Goal: Use online tool/utility: Utilize a website feature to perform a specific function

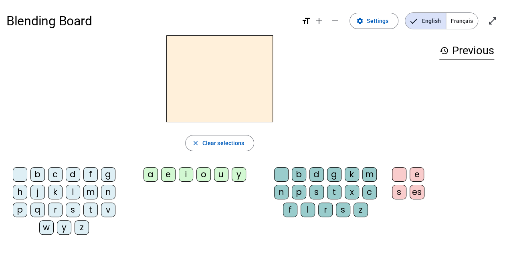
click at [72, 173] on div "d" at bounding box center [73, 174] width 14 height 14
click at [221, 174] on div "u" at bounding box center [221, 174] width 14 height 14
click at [89, 205] on div "t" at bounding box center [90, 209] width 14 height 14
click at [152, 177] on div "a" at bounding box center [151, 174] width 14 height 14
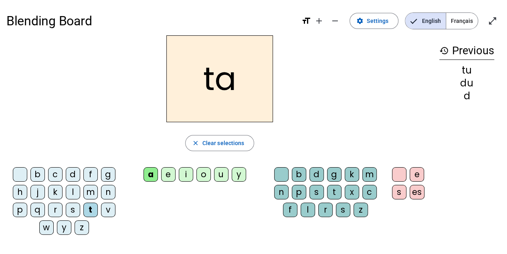
click at [168, 175] on div "e" at bounding box center [168, 174] width 14 height 14
click at [72, 174] on div "d" at bounding box center [73, 174] width 14 height 14
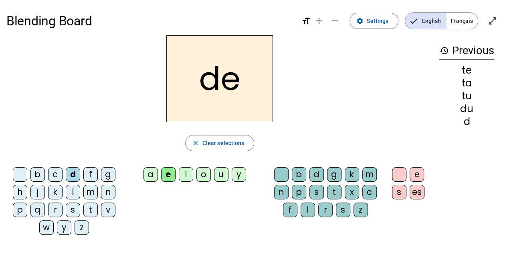
click at [73, 192] on div "l" at bounding box center [73, 192] width 14 height 14
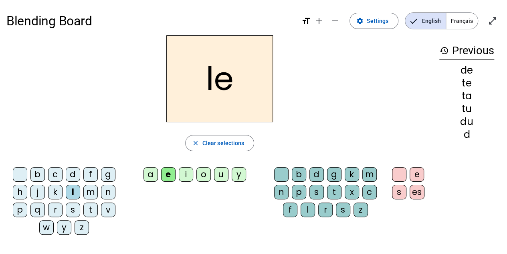
click at [39, 189] on div "j" at bounding box center [37, 192] width 14 height 14
click at [39, 193] on div "j" at bounding box center [37, 192] width 14 height 14
click at [89, 191] on div "m" at bounding box center [90, 192] width 14 height 14
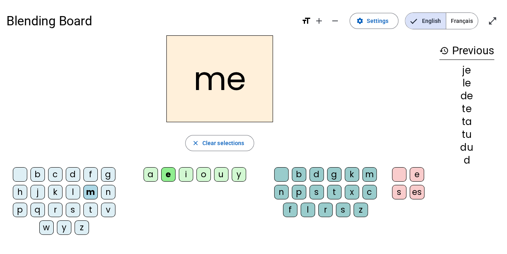
click at [152, 173] on div "a" at bounding box center [151, 174] width 14 height 14
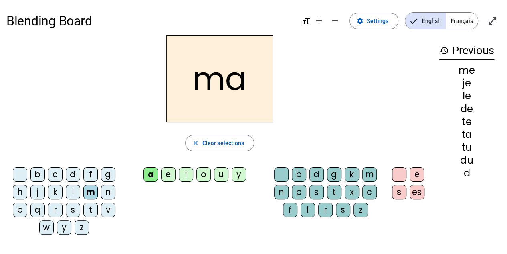
click at [306, 211] on div "l" at bounding box center [308, 209] width 14 height 14
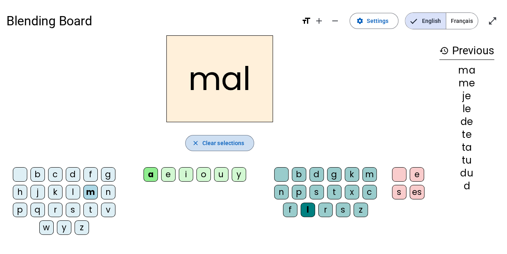
click at [227, 144] on span "Clear selections" at bounding box center [224, 143] width 42 height 10
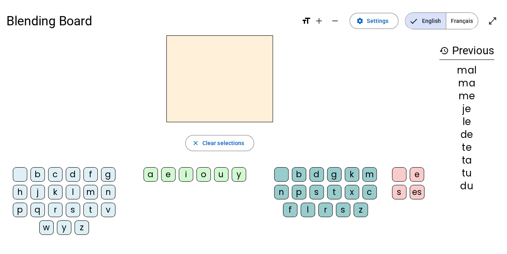
click at [90, 189] on div "m" at bounding box center [90, 192] width 14 height 14
click at [185, 177] on div "i" at bounding box center [186, 174] width 14 height 14
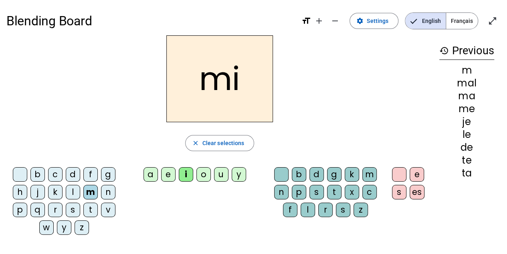
click at [307, 209] on div "l" at bounding box center [308, 209] width 14 height 14
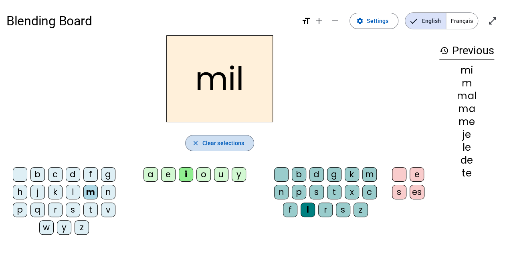
click at [224, 140] on span "Clear selections" at bounding box center [224, 143] width 42 height 10
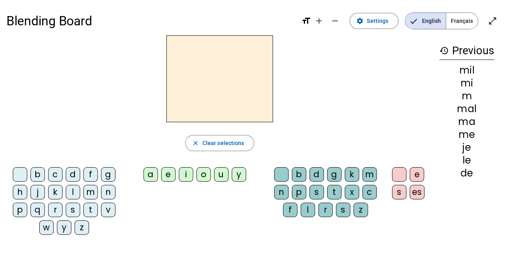
click at [72, 176] on div "d" at bounding box center [73, 174] width 14 height 14
click at [220, 177] on div "u" at bounding box center [221, 174] width 14 height 14
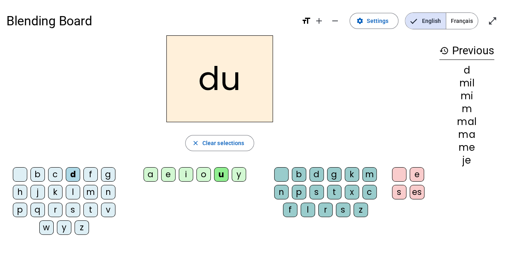
click at [307, 211] on div "l" at bounding box center [308, 209] width 14 height 14
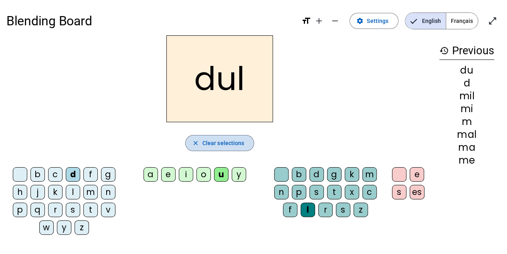
click at [212, 146] on span "Clear selections" at bounding box center [224, 143] width 42 height 10
